Goal: Task Accomplishment & Management: Use online tool/utility

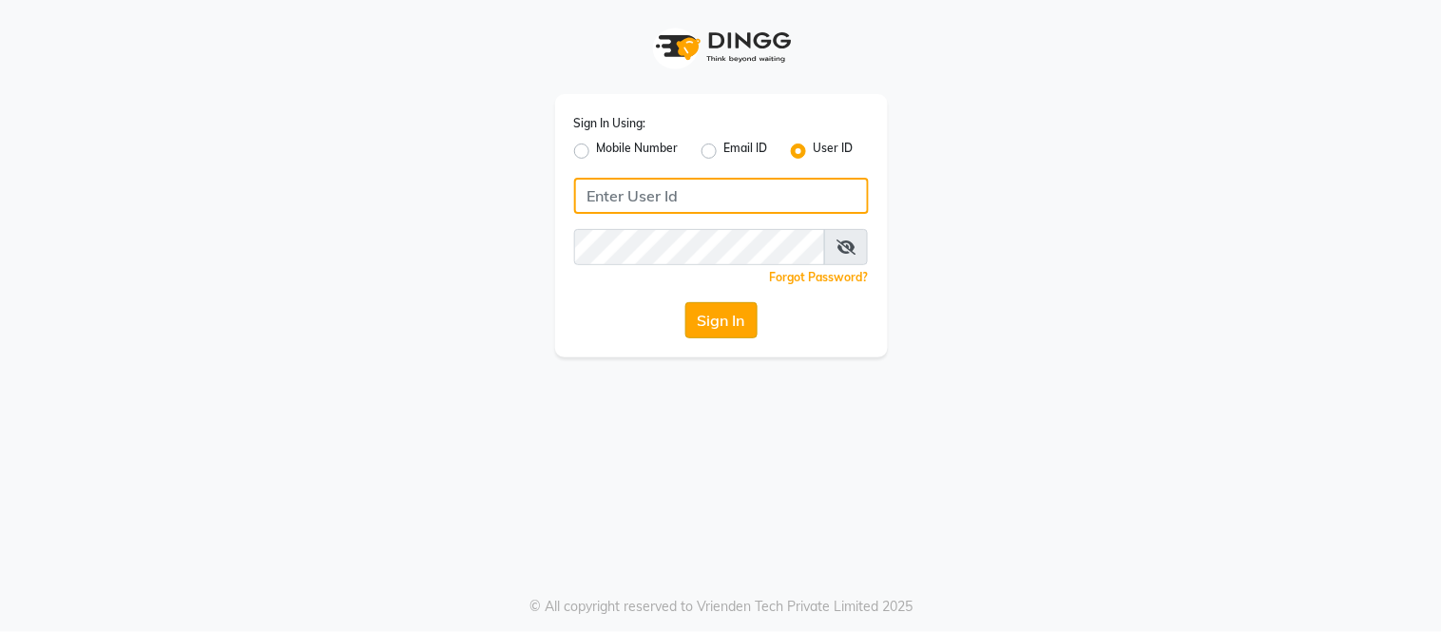
type input "tress & beyond"
click at [735, 315] on button "Sign In" at bounding box center [721, 320] width 72 height 36
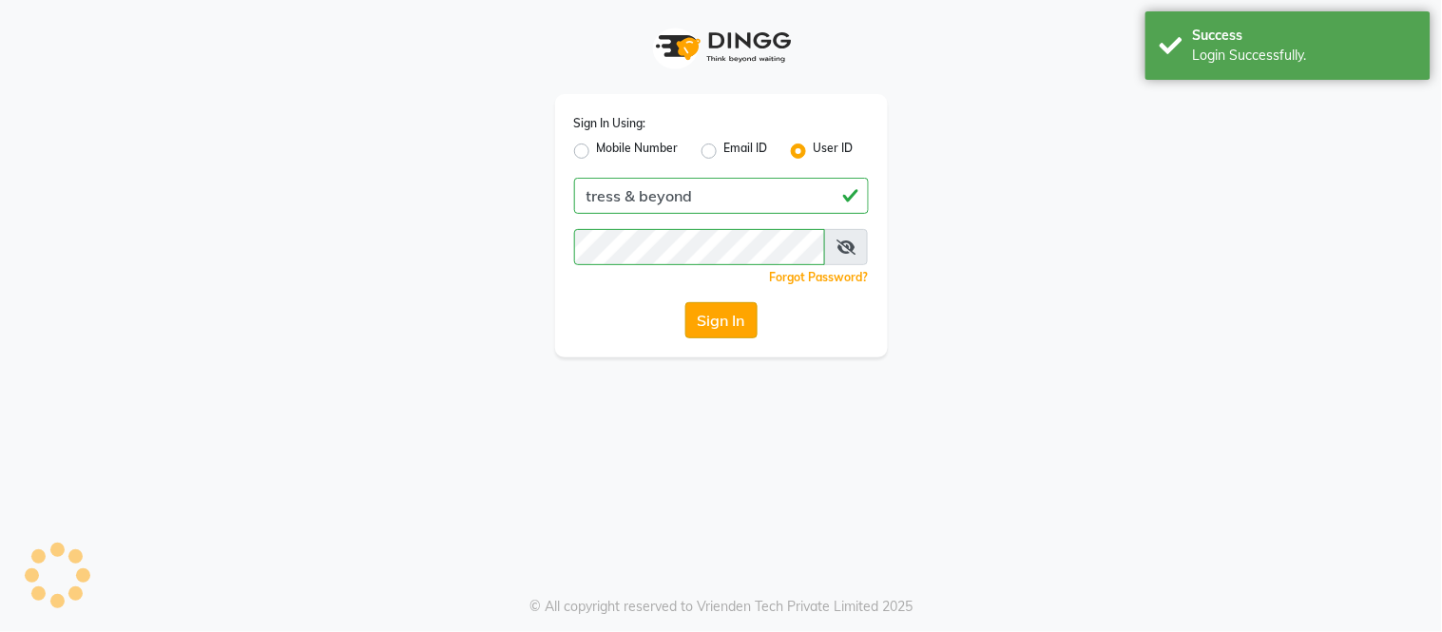
select select "service"
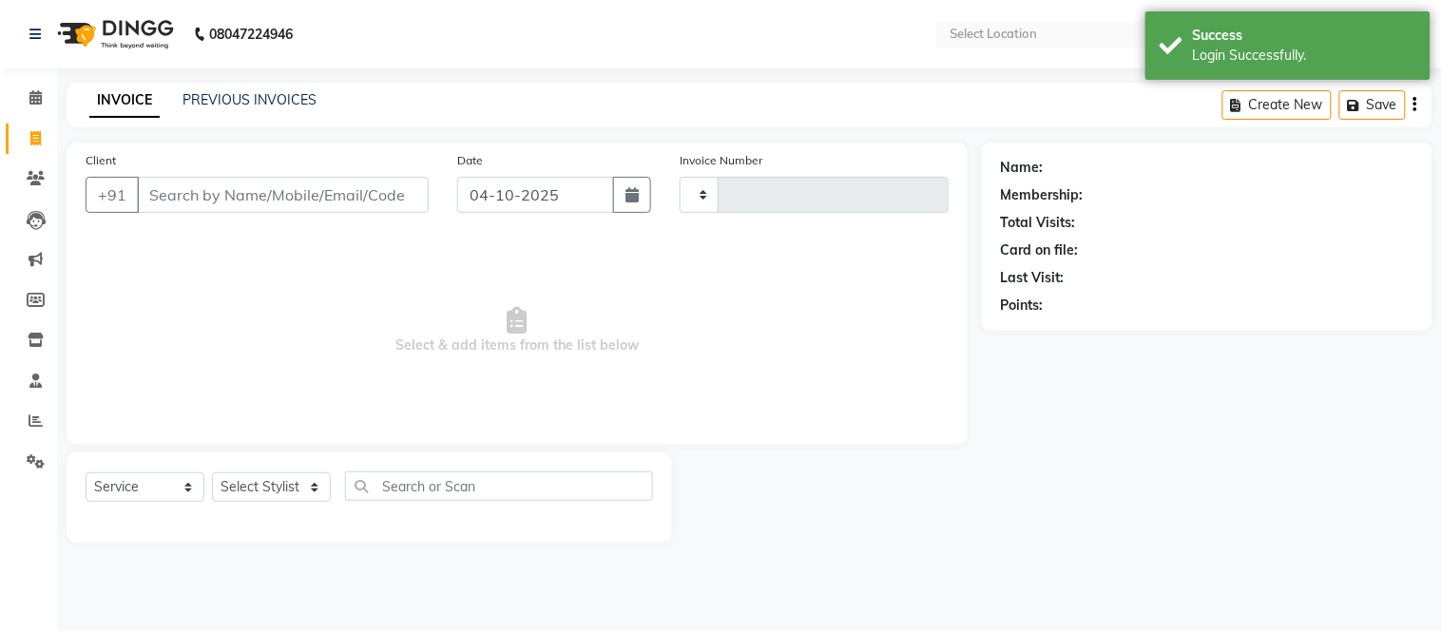
select select "en"
select select "4368"
type input "0471"
